Goal: Navigation & Orientation: Find specific page/section

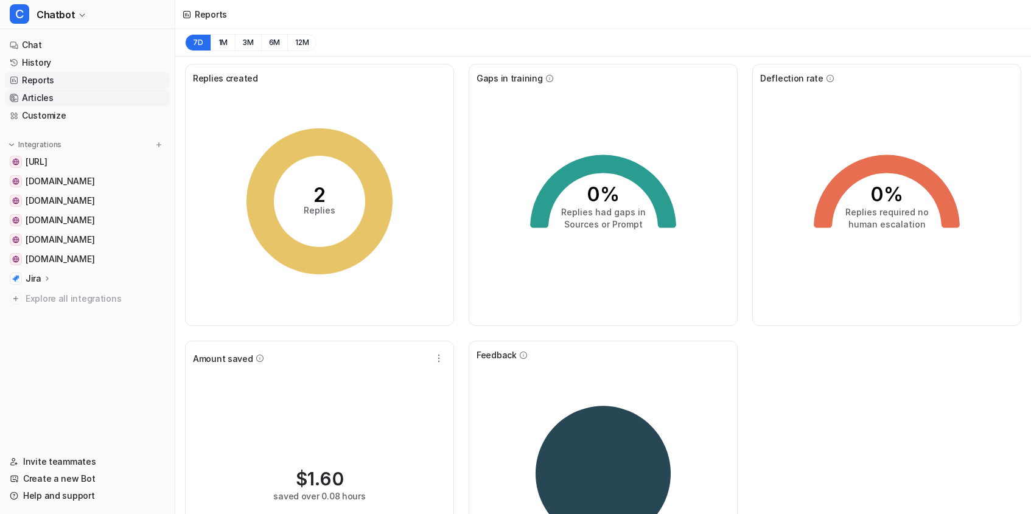
click at [57, 97] on link "Articles" at bounding box center [87, 97] width 165 height 17
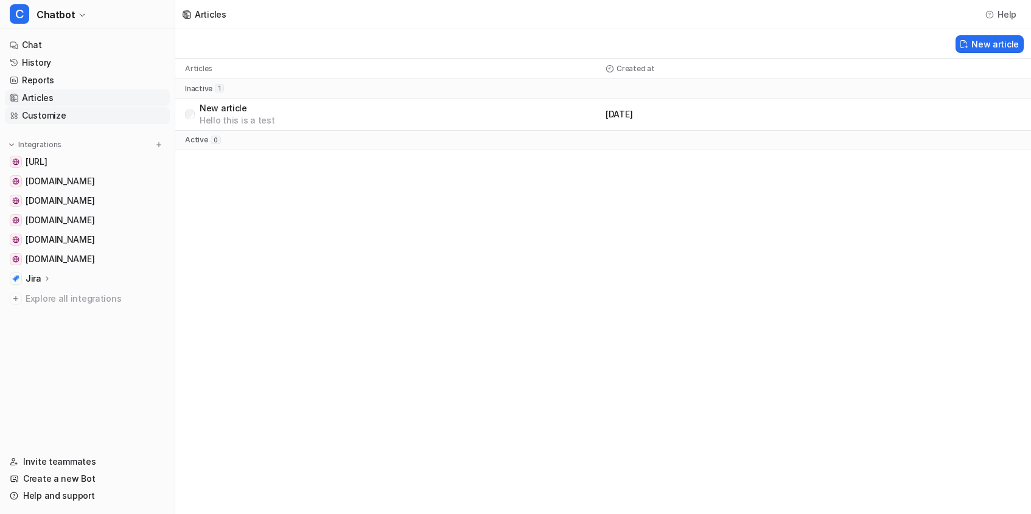
click at [64, 108] on link "Customize" at bounding box center [87, 115] width 165 height 17
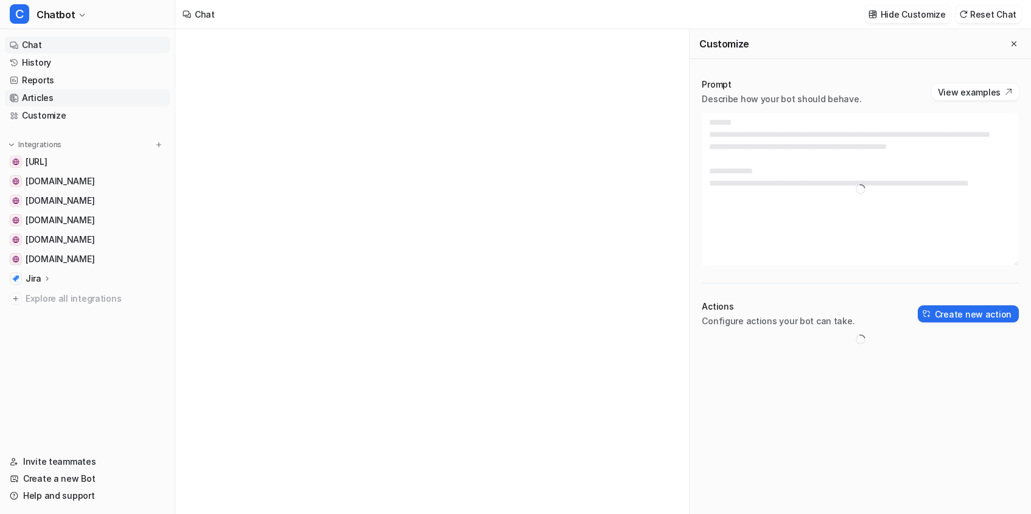
type textarea "**********"
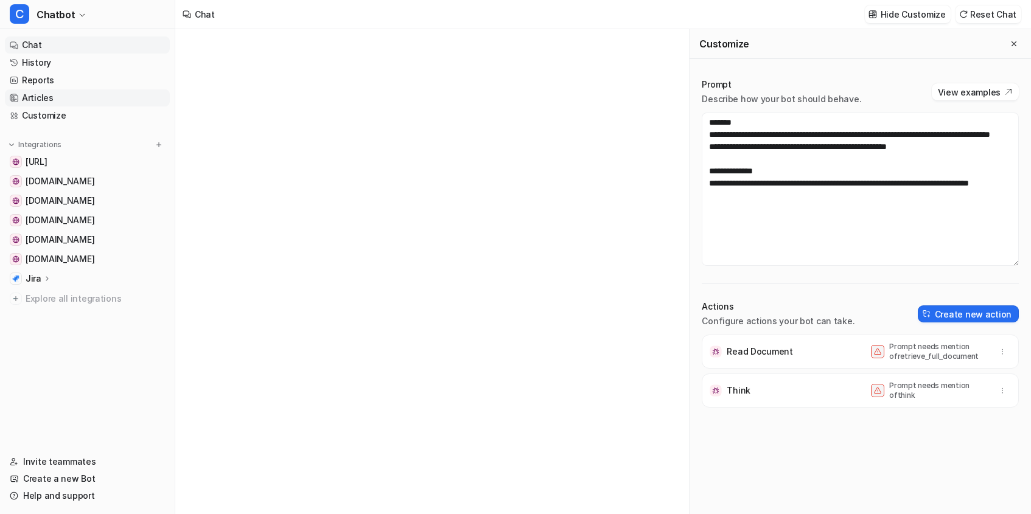
click at [46, 96] on link "Articles" at bounding box center [87, 97] width 165 height 17
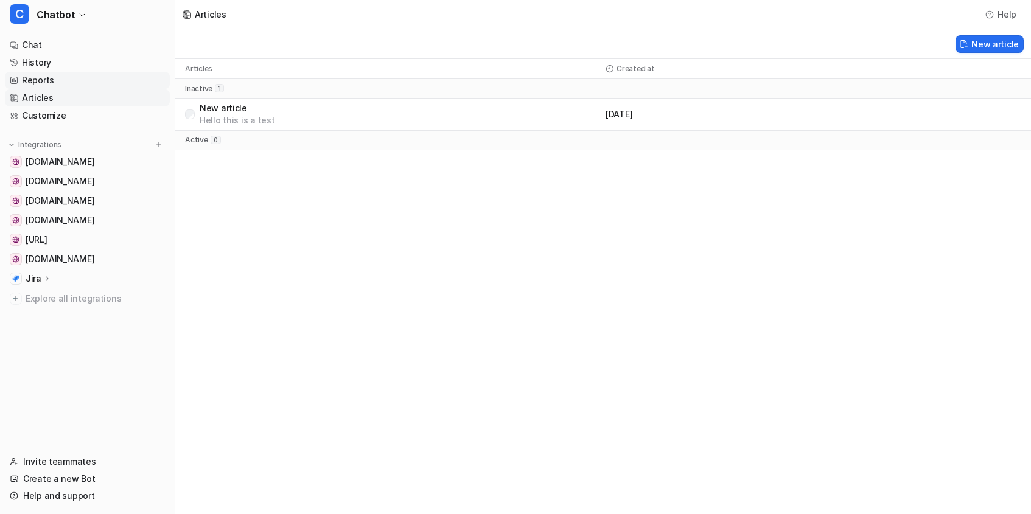
click at [97, 79] on link "Reports" at bounding box center [87, 80] width 165 height 17
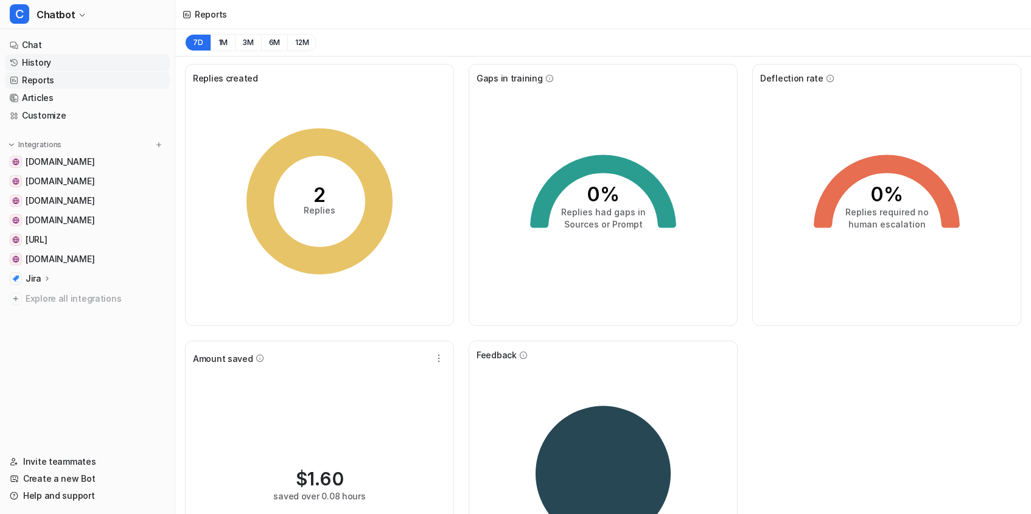
click at [74, 58] on link "History" at bounding box center [87, 62] width 165 height 17
